Goal: Navigation & Orientation: Find specific page/section

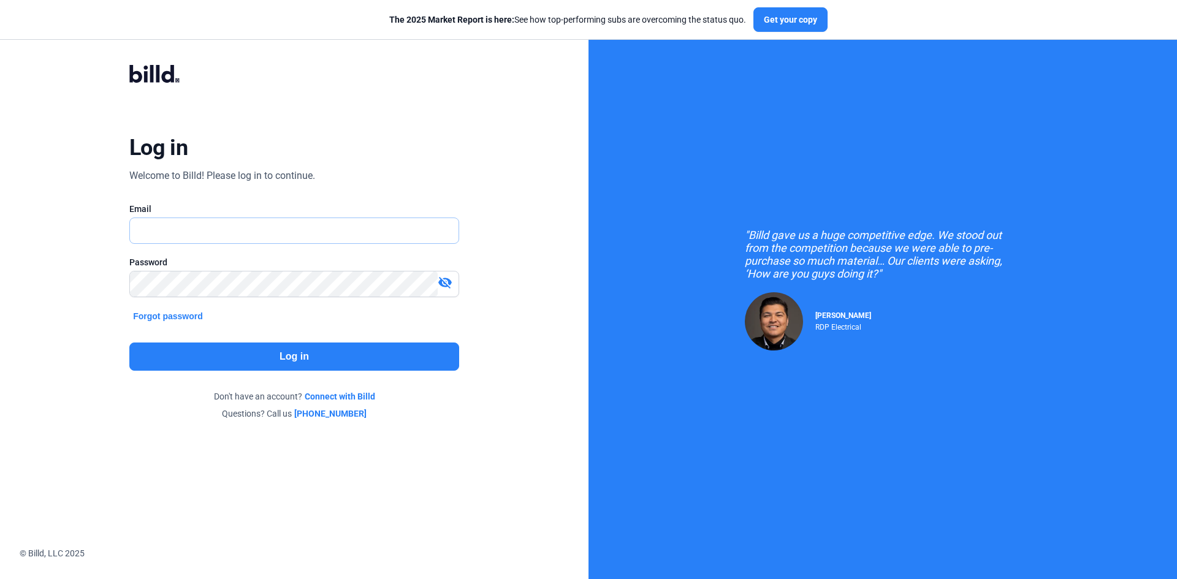
type input "[EMAIL_ADDRESS][DOMAIN_NAME]"
click at [323, 357] on button "Log in" at bounding box center [294, 357] width 330 height 28
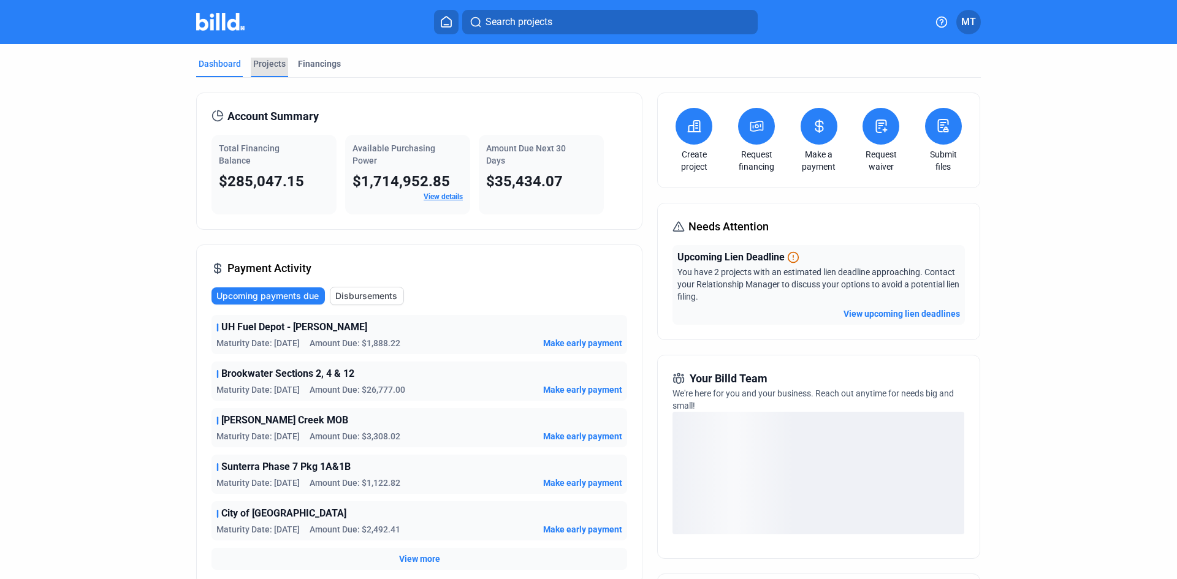
click at [256, 71] on div "Projects" at bounding box center [269, 68] width 37 height 20
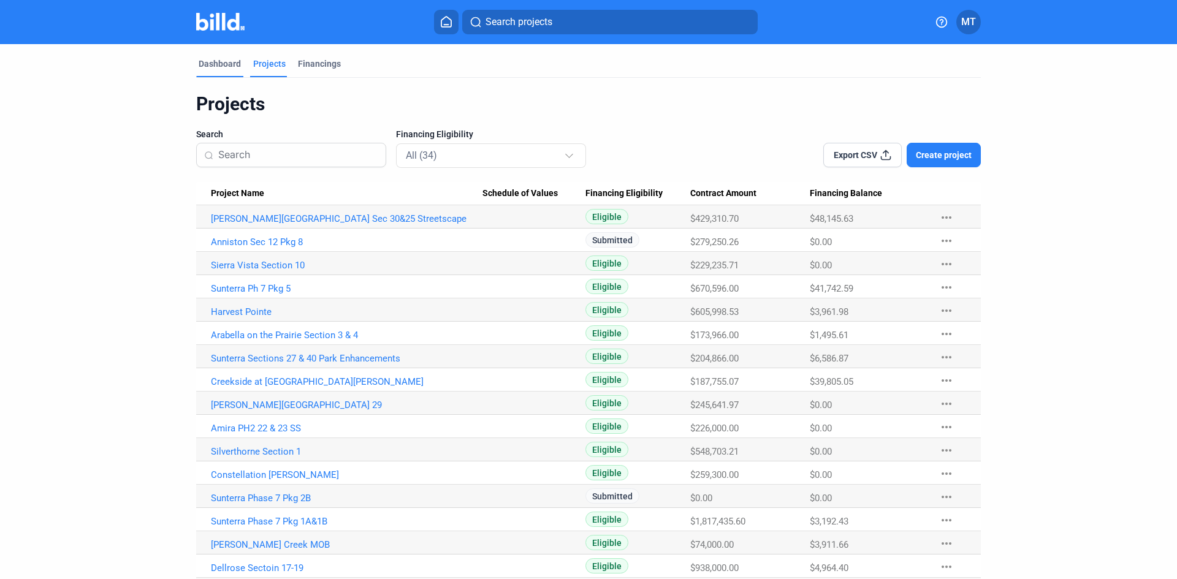
click at [223, 62] on div "Dashboard" at bounding box center [220, 64] width 42 height 12
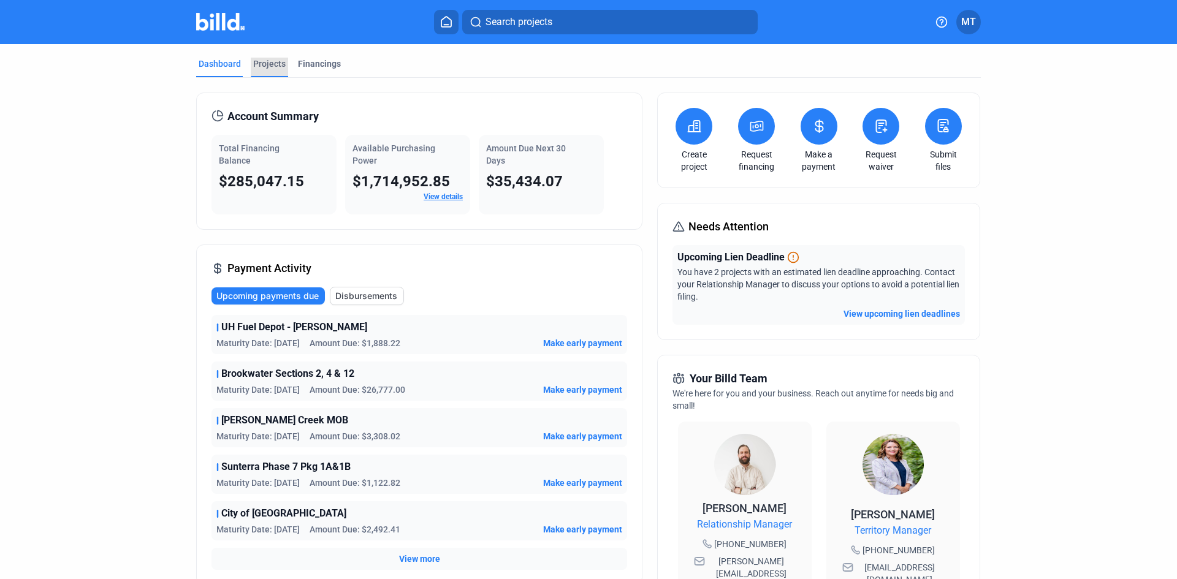
click at [255, 64] on div "Projects" at bounding box center [269, 64] width 32 height 12
